Goal: Task Accomplishment & Management: Complete application form

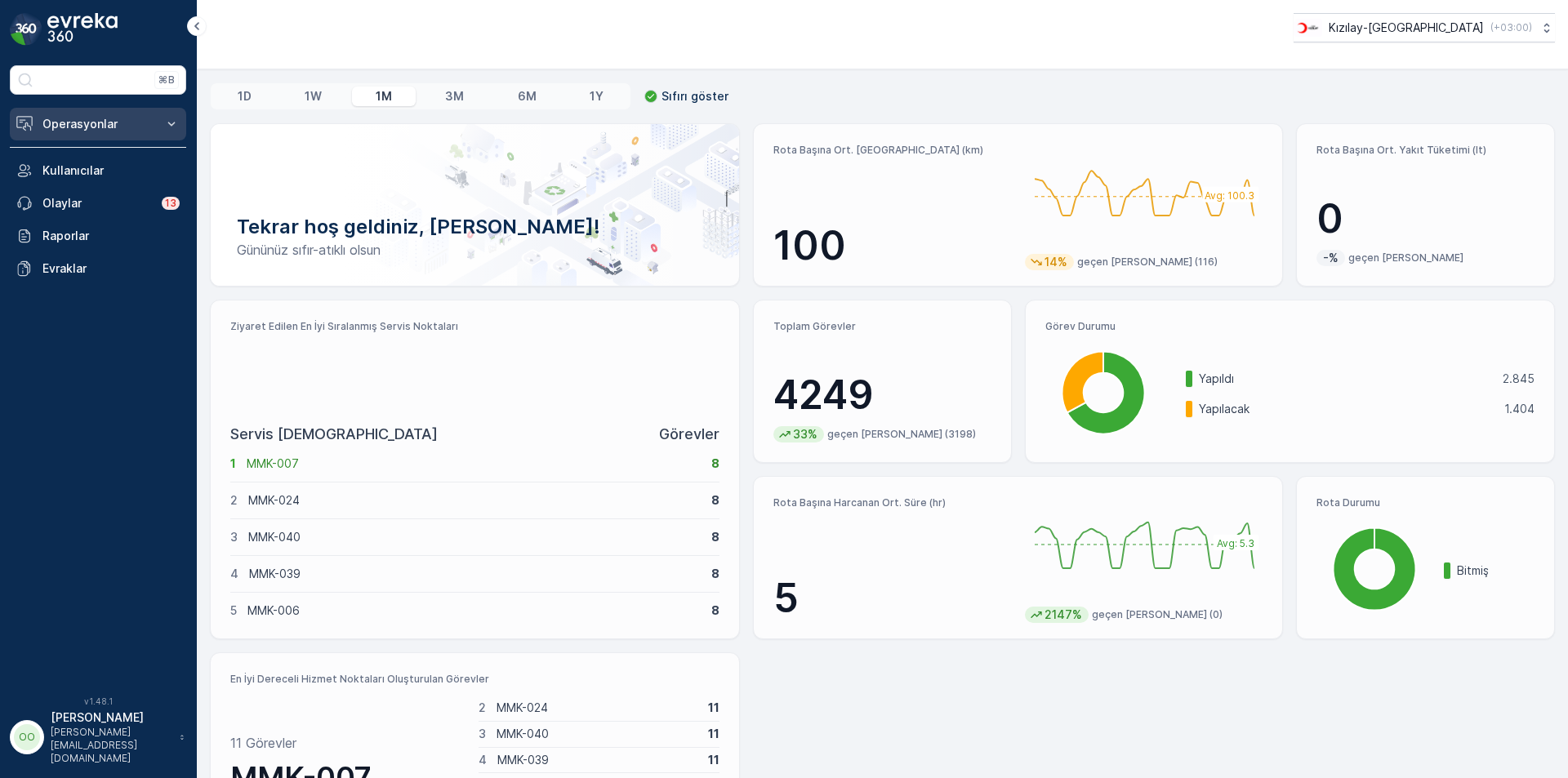
click at [97, 113] on button "Operasyonlar" at bounding box center [97, 124] width 177 height 32
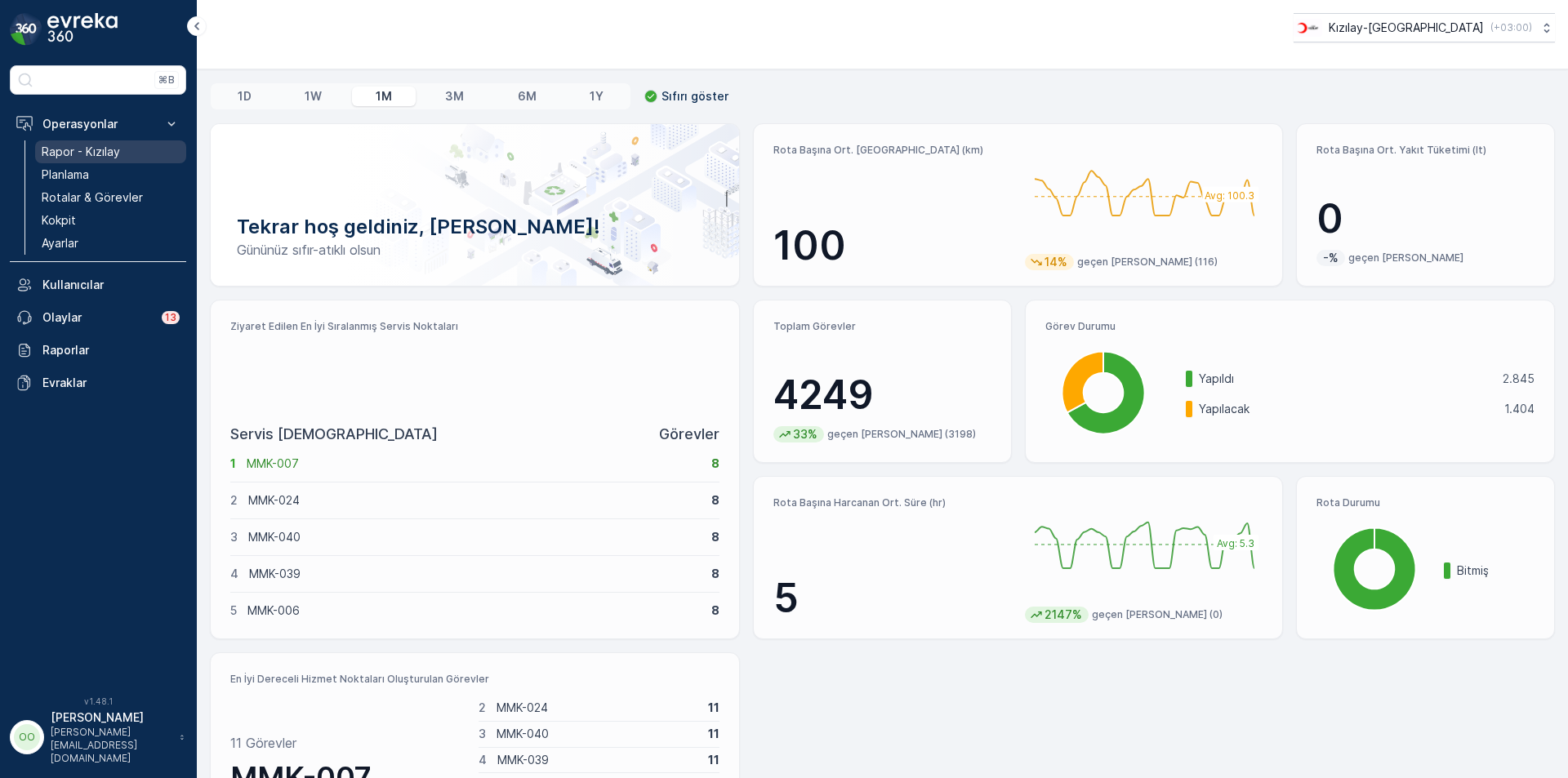
click at [86, 147] on p "Rapor - Kızılay" at bounding box center [81, 151] width 79 height 16
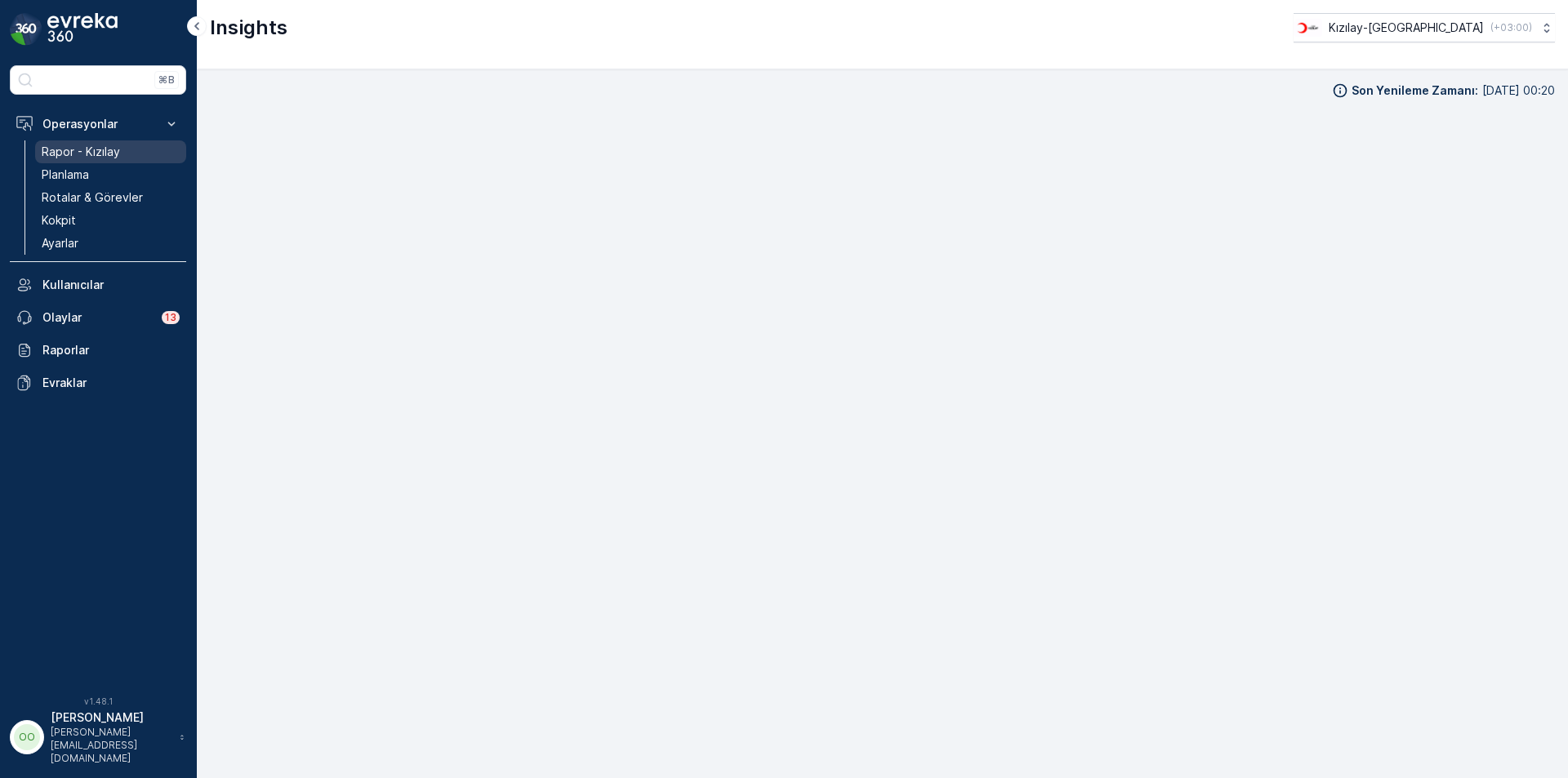
click at [105, 159] on p "Rapor - Kızılay" at bounding box center [81, 151] width 79 height 16
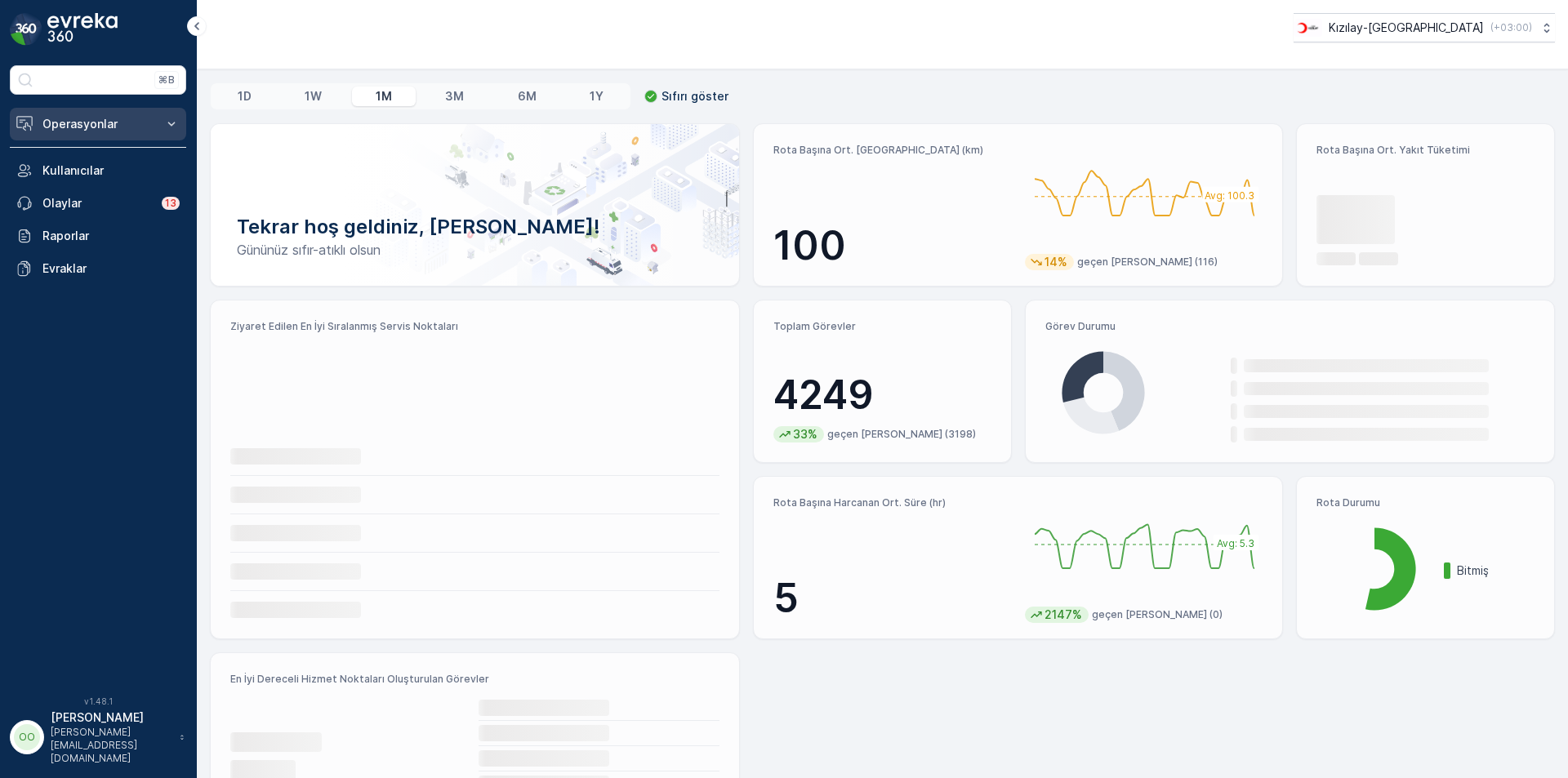
click at [103, 126] on p "Operasyonlar" at bounding box center [98, 124] width 111 height 16
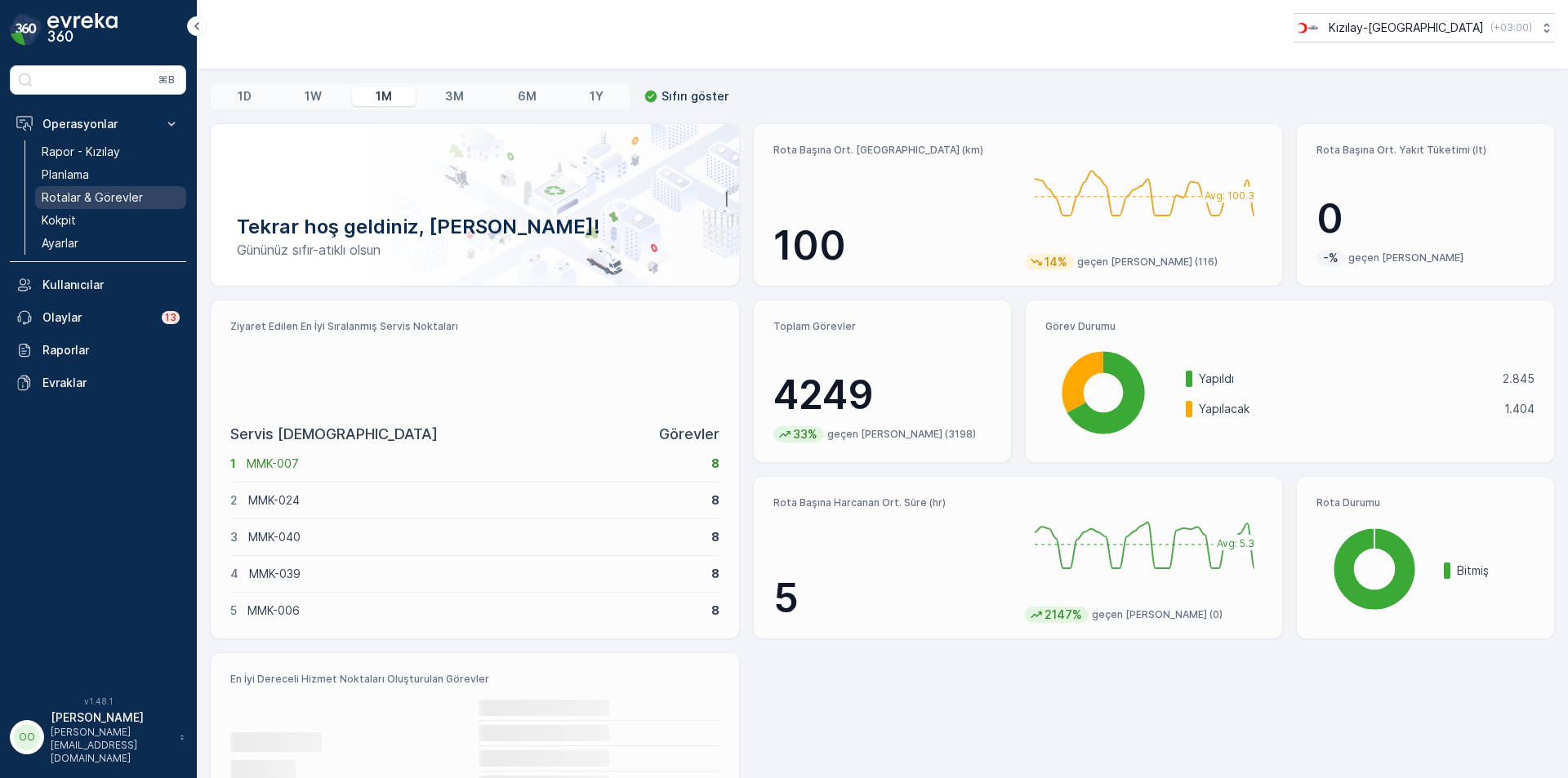
click at [98, 191] on p "Rotalar & Görevler" at bounding box center [92, 197] width 102 height 16
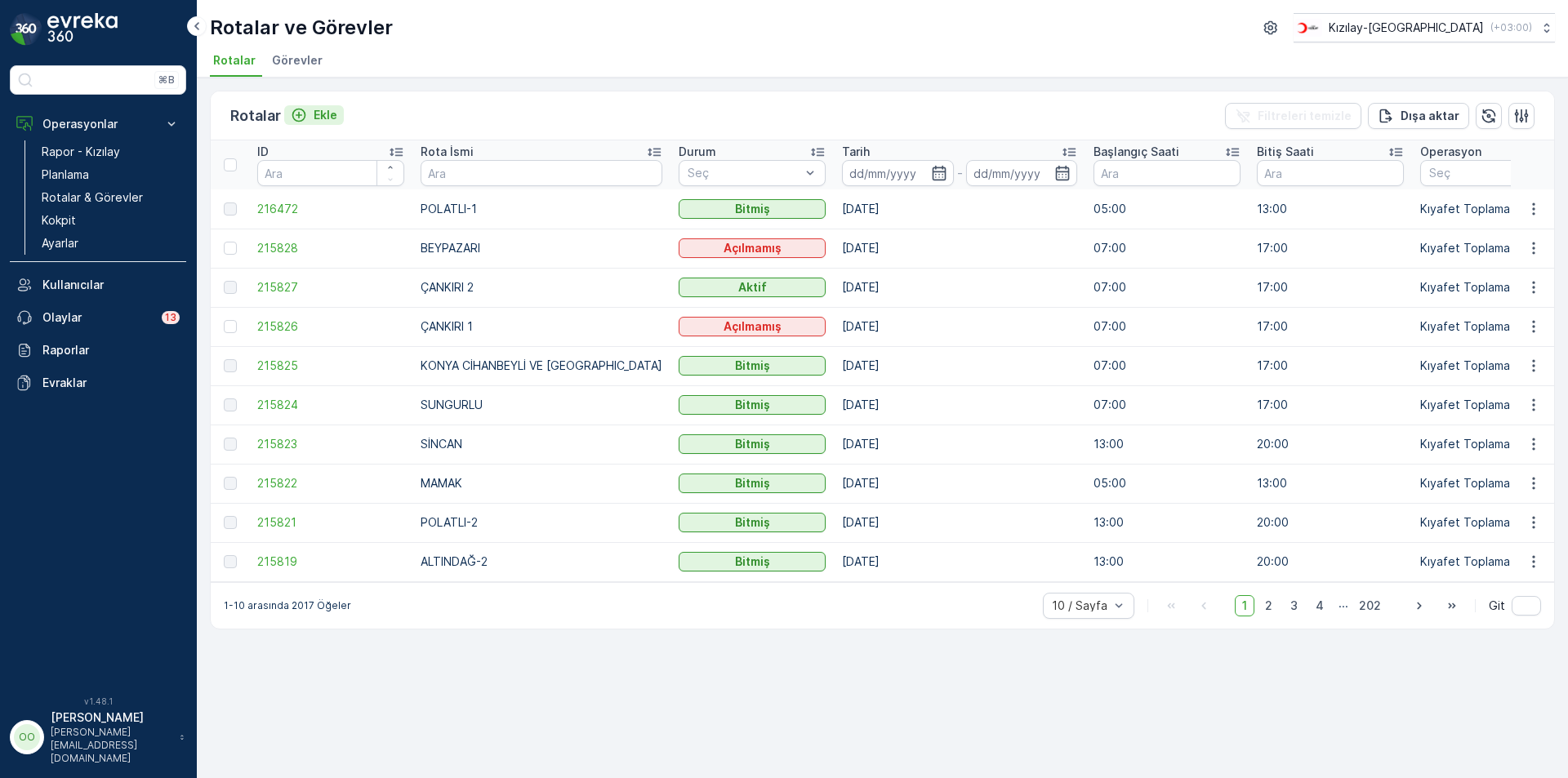
click at [309, 113] on div "Ekle" at bounding box center [313, 114] width 47 height 16
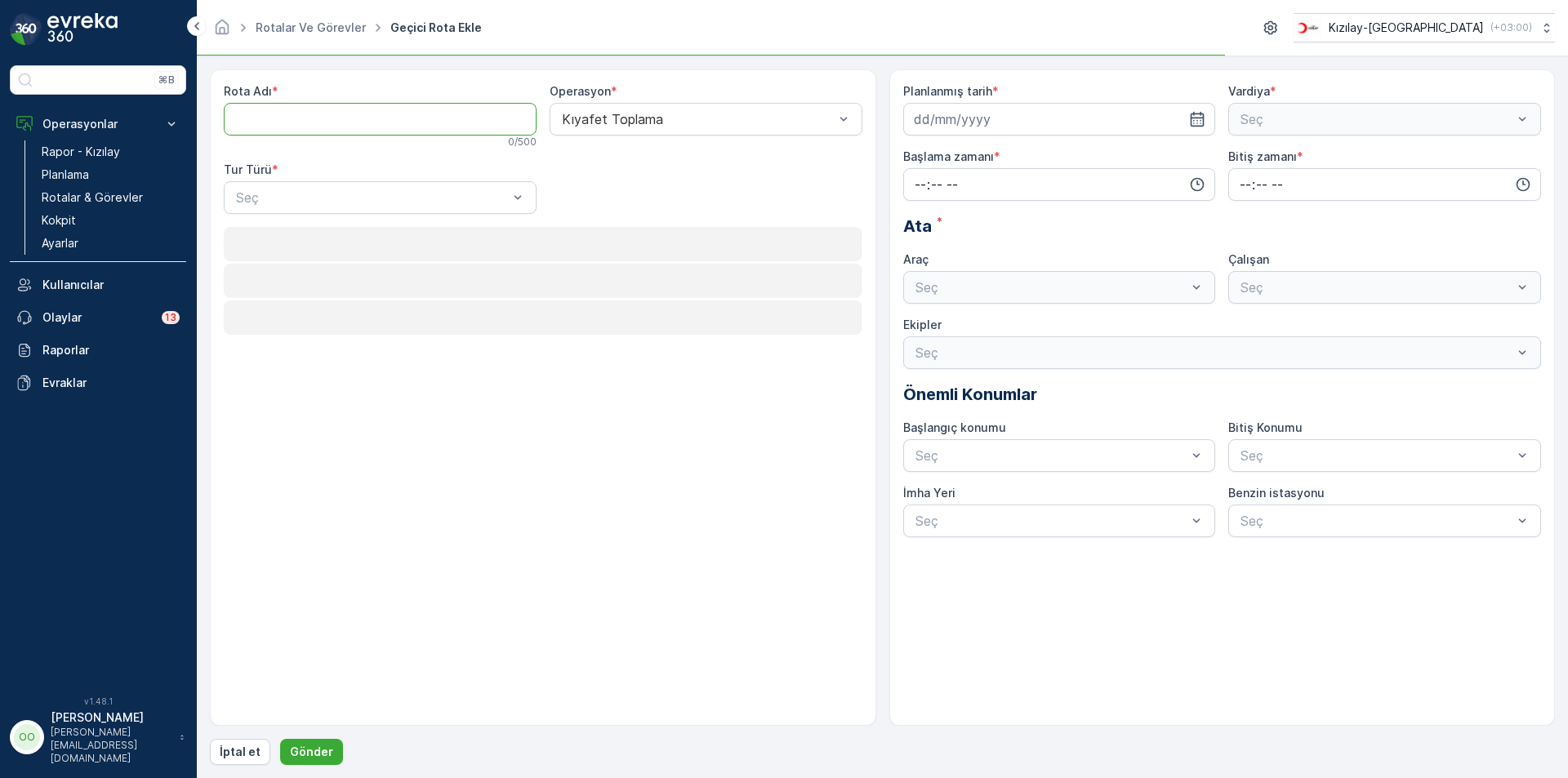
click at [309, 113] on Adı "Rota Adı" at bounding box center [380, 119] width 313 height 32
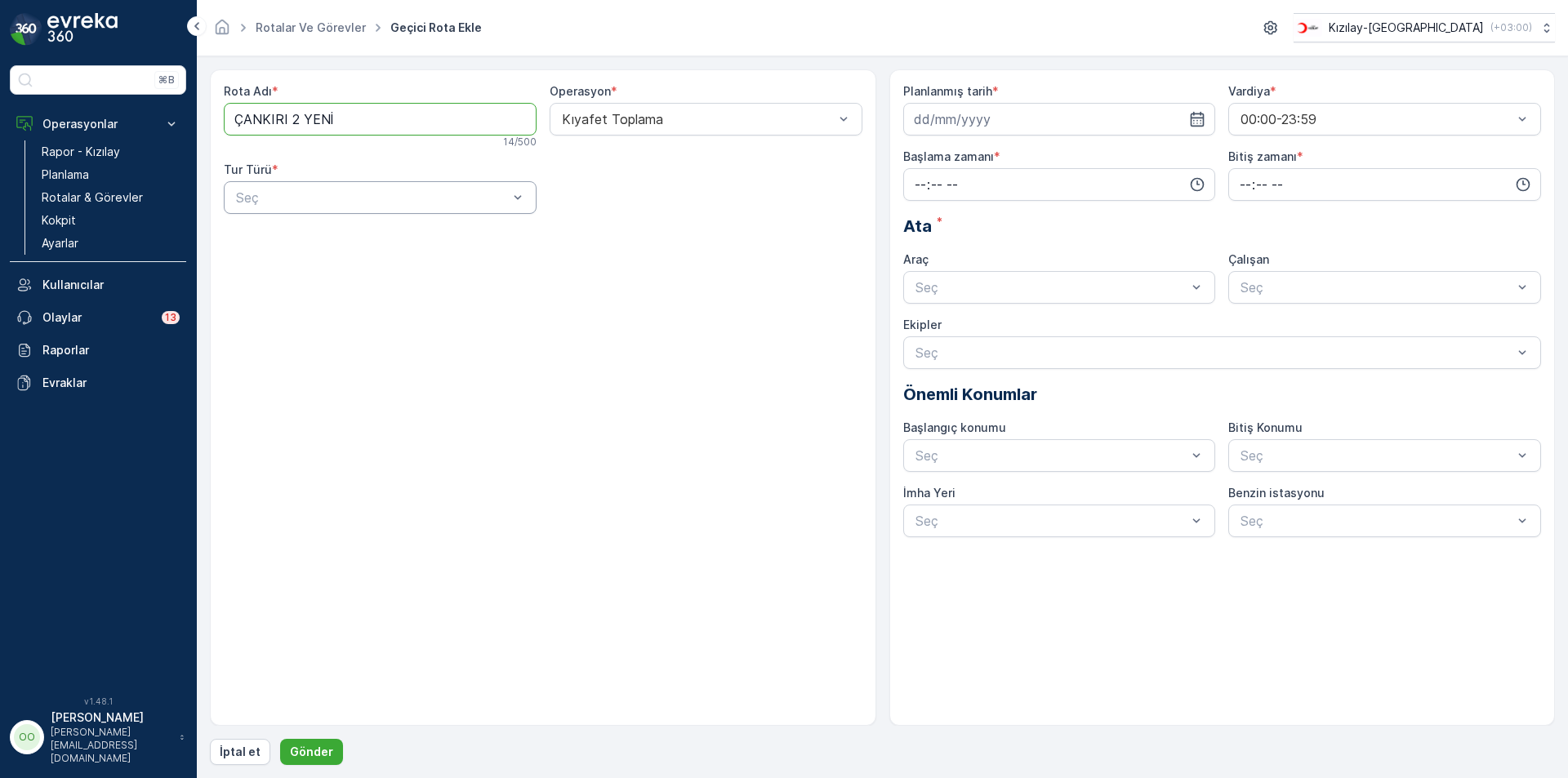
type Adı "ÇANKIRI 2 YENİ"
click at [291, 212] on div "Seç" at bounding box center [380, 197] width 313 height 32
click at [287, 233] on div "Statik" at bounding box center [379, 237] width 293 height 15
click at [675, 197] on div at bounding box center [698, 197] width 275 height 15
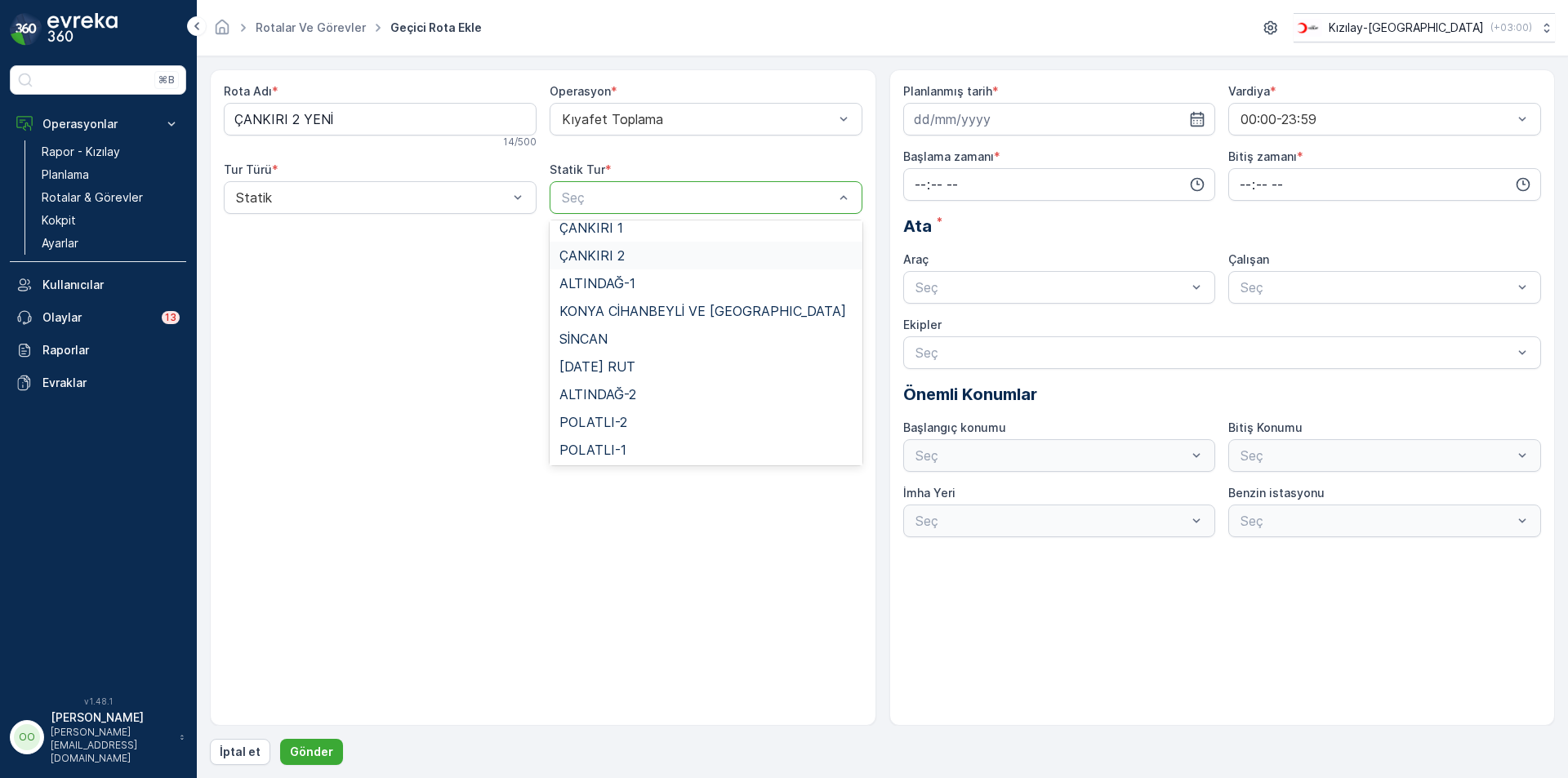
scroll to position [150, 0]
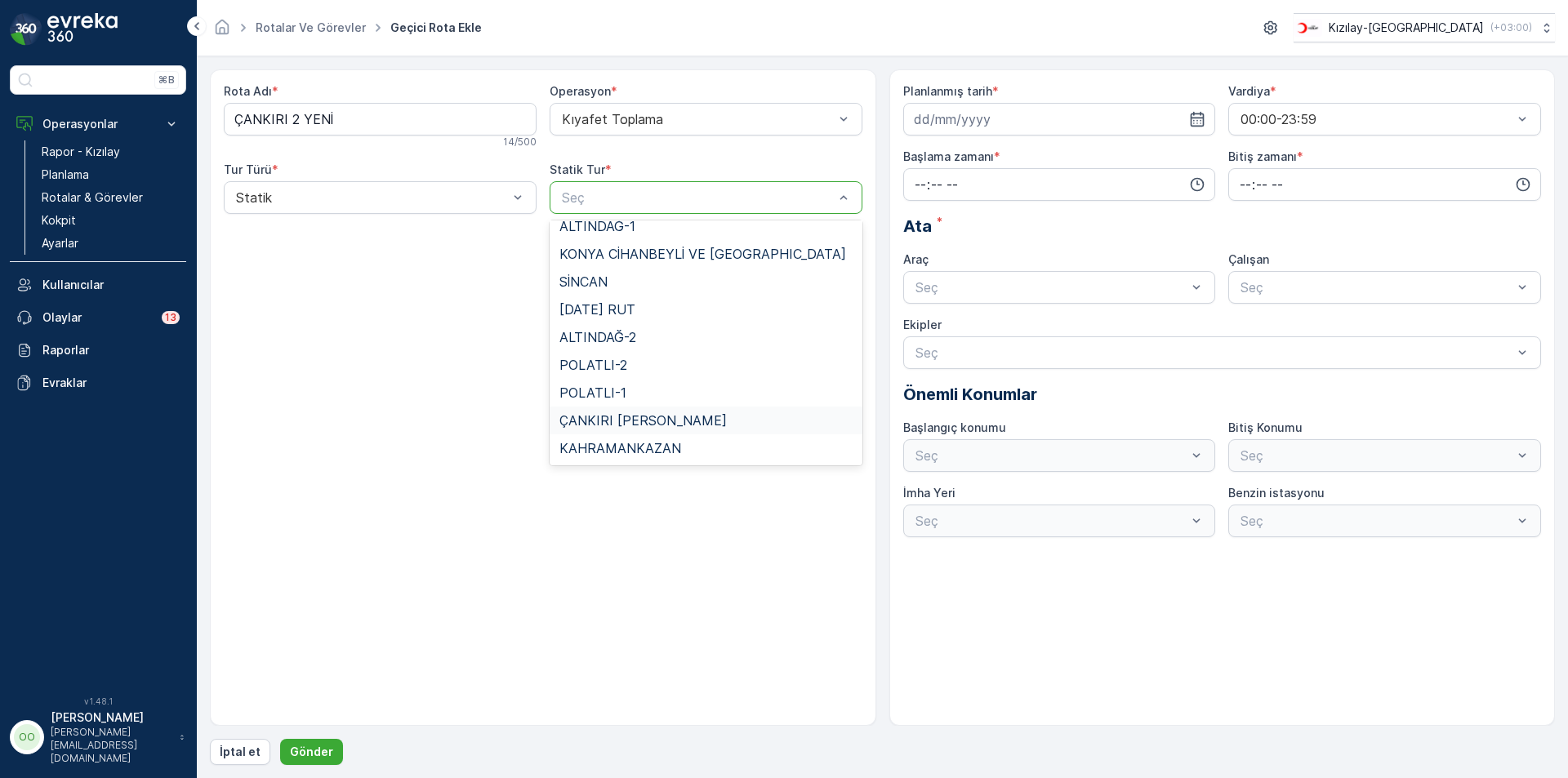
click at [641, 411] on div "ÇANKIRI [PERSON_NAME]" at bounding box center [706, 420] width 313 height 28
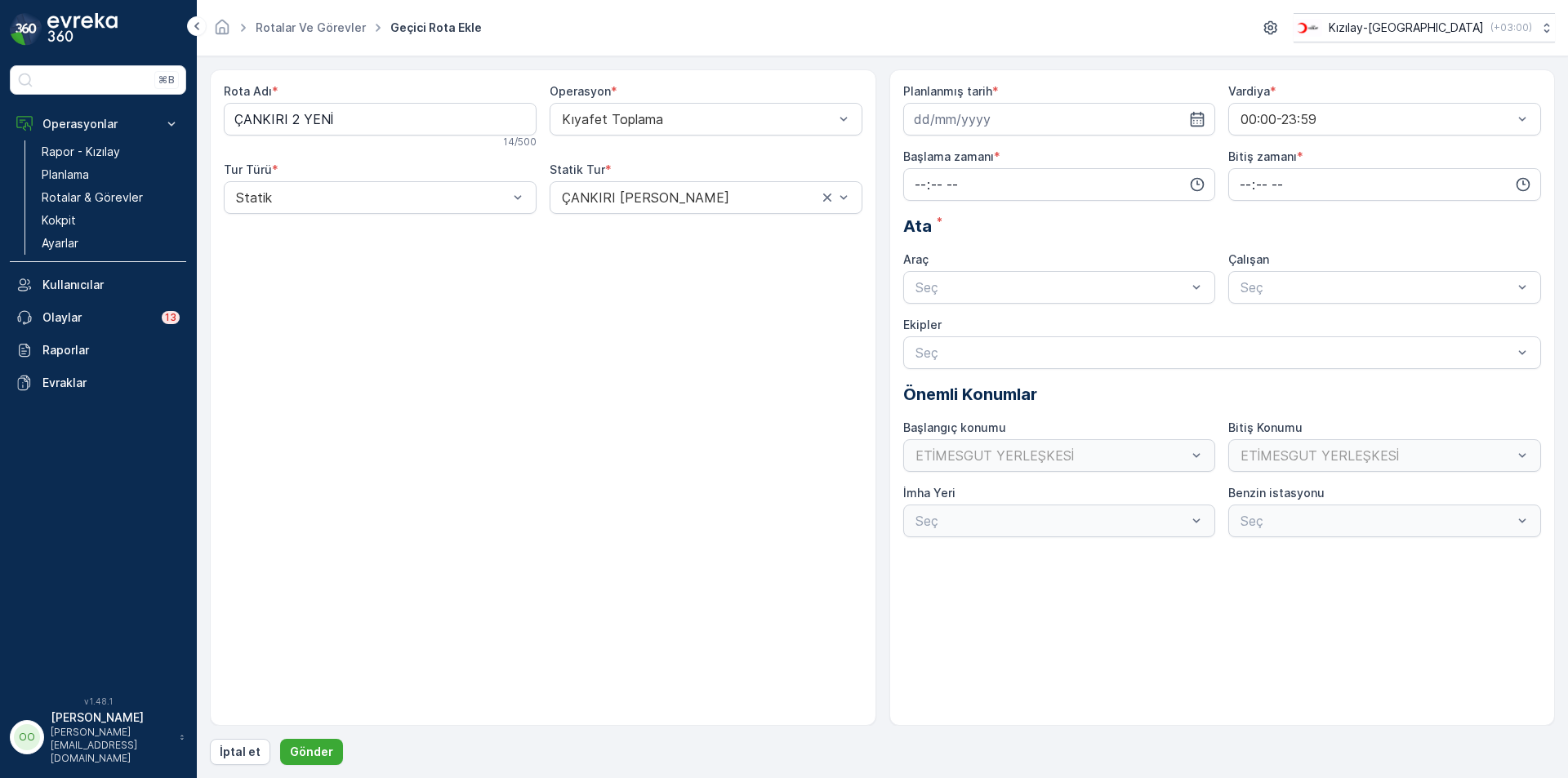
click at [1066, 102] on div "Planlanmış tarih *" at bounding box center [1060, 109] width 313 height 52
click at [1079, 134] on input at bounding box center [1060, 119] width 313 height 32
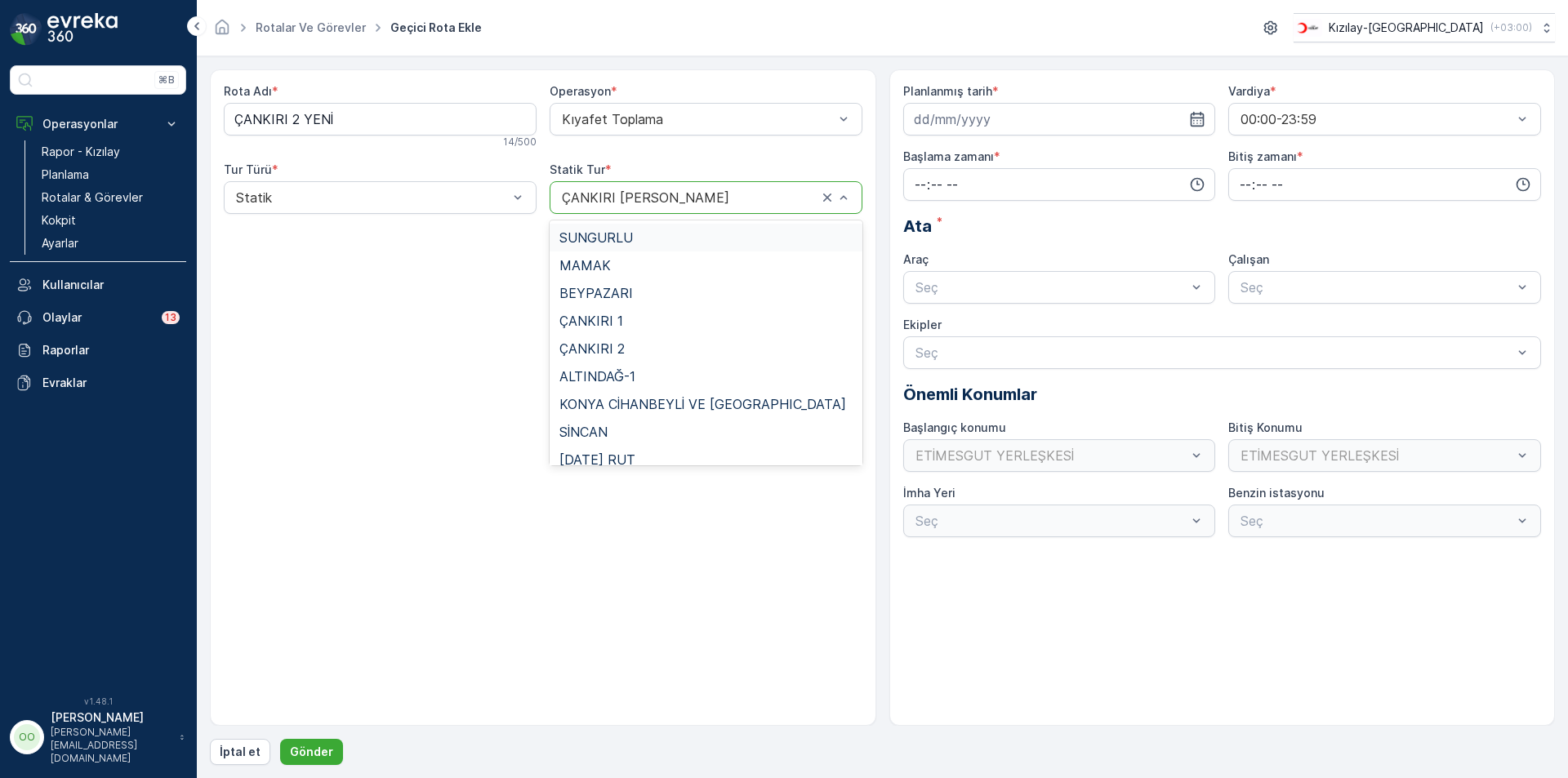
click at [718, 191] on div at bounding box center [689, 197] width 259 height 15
click at [670, 351] on div "ÇANKIRI 2" at bounding box center [705, 348] width 293 height 15
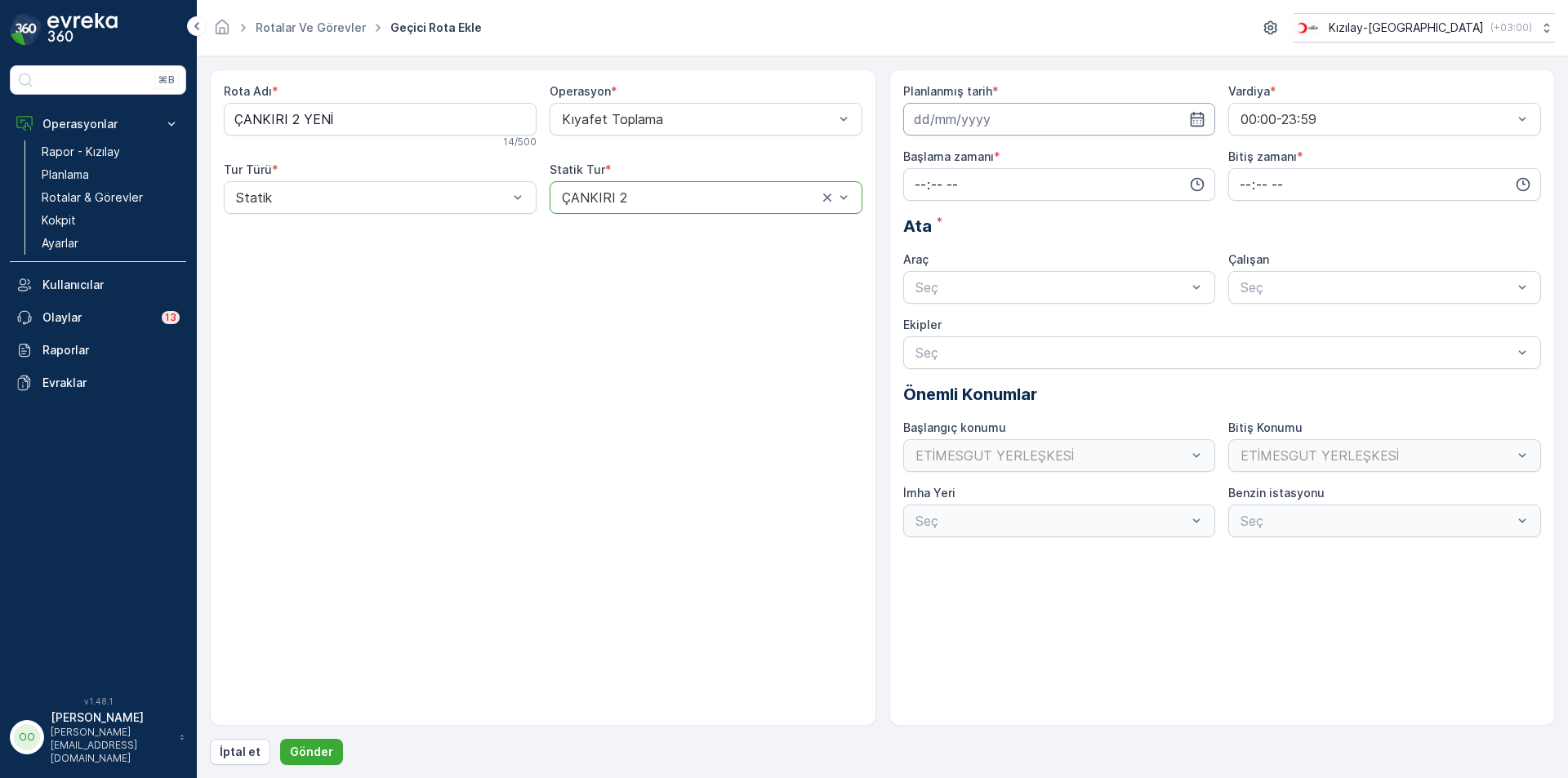
click at [1020, 113] on input at bounding box center [1060, 119] width 313 height 32
click at [1051, 322] on div "22" at bounding box center [1048, 320] width 26 height 26
type input "[DATE]"
click at [904, 178] on input "time" at bounding box center [1060, 184] width 313 height 32
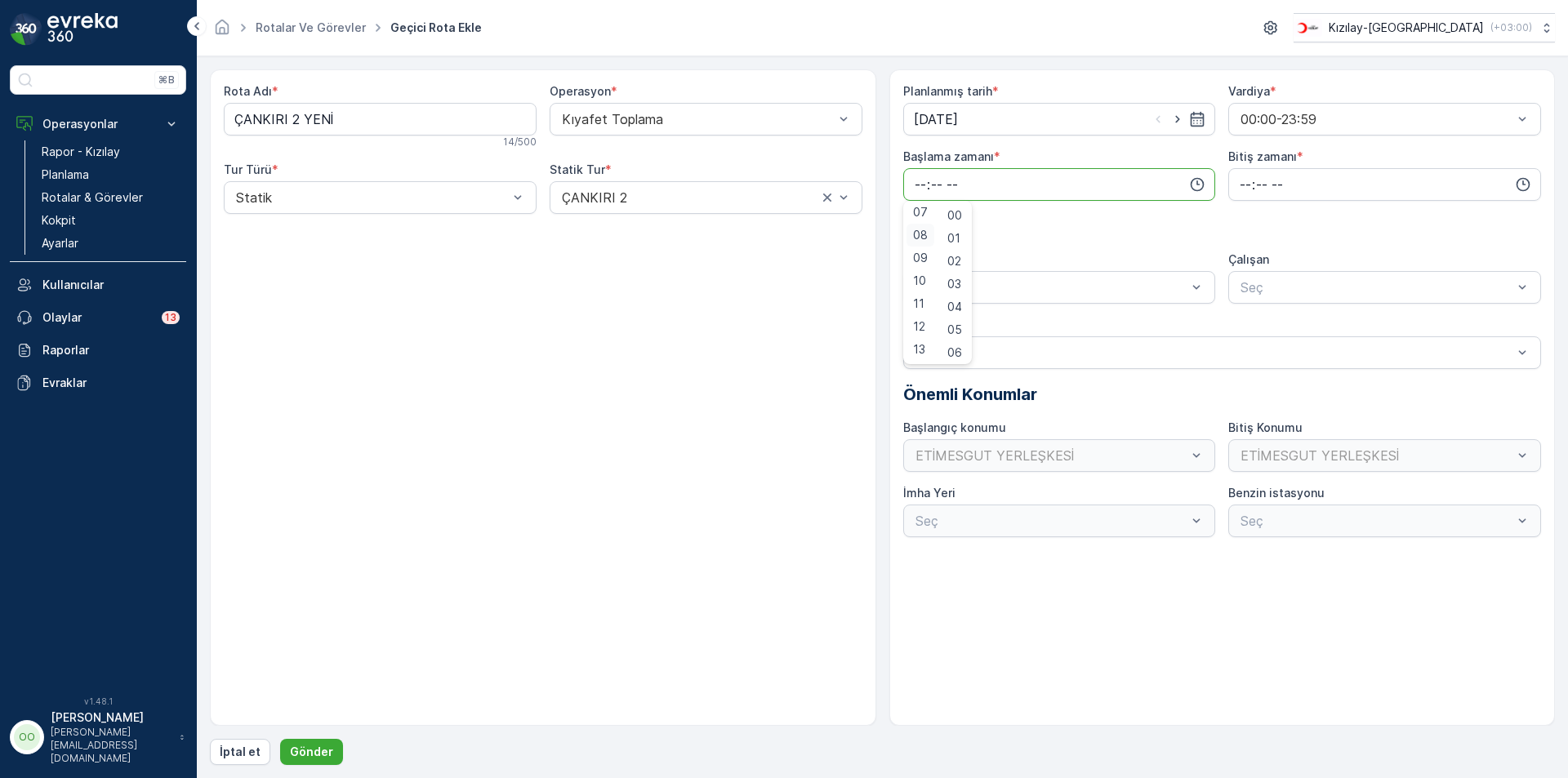
click at [917, 242] on span "08" at bounding box center [920, 235] width 15 height 16
type input "08:00"
click at [1240, 186] on input "time" at bounding box center [1384, 184] width 313 height 32
click at [1242, 284] on span "17" at bounding box center [1244, 278] width 13 height 16
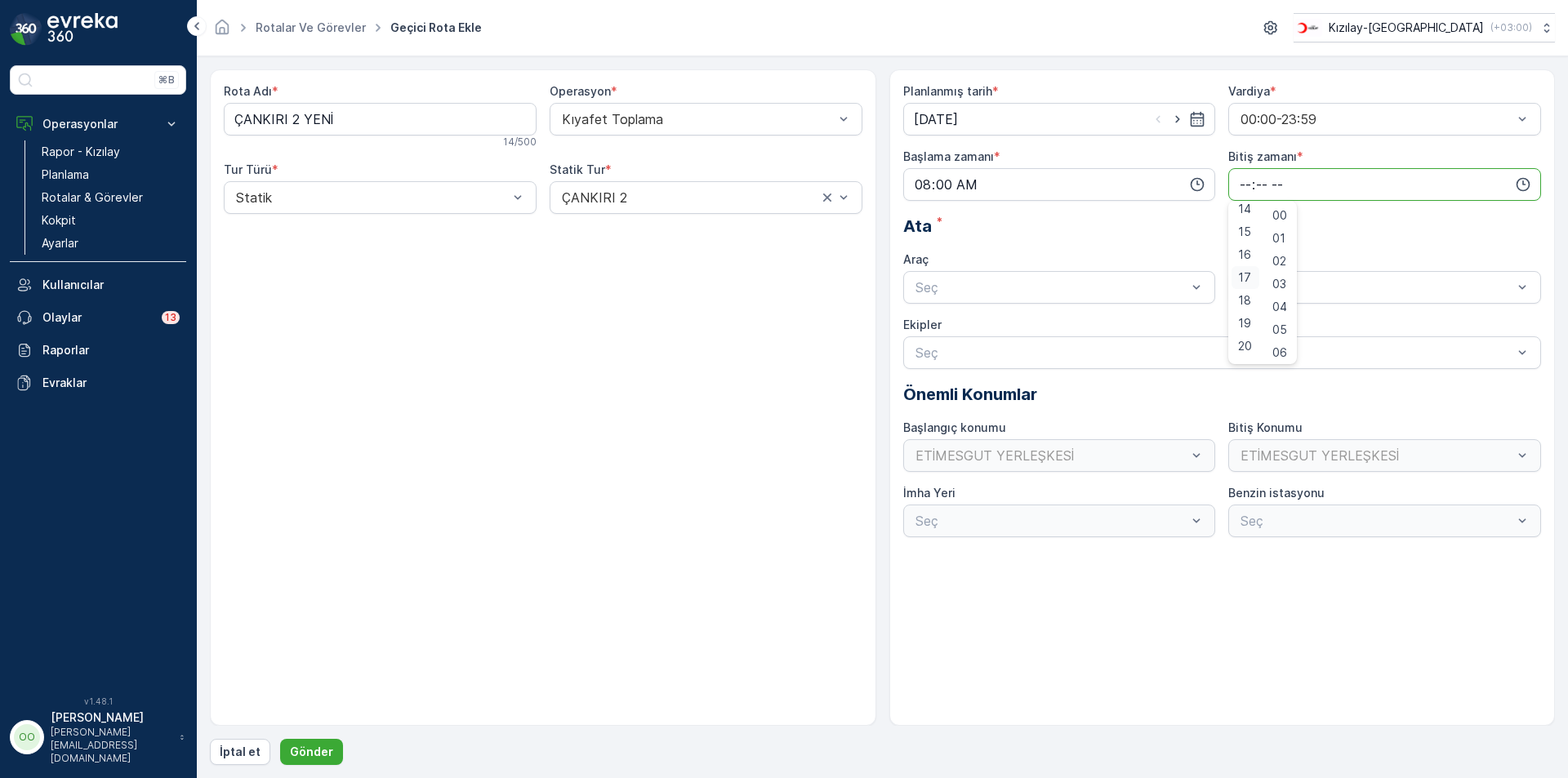
type input "17:00"
click at [1111, 290] on div at bounding box center [1051, 287] width 275 height 15
click at [1020, 326] on div "TABLET-1" at bounding box center [1059, 327] width 293 height 15
click at [310, 753] on p "Gönder" at bounding box center [311, 752] width 44 height 16
